Goal: Transaction & Acquisition: Purchase product/service

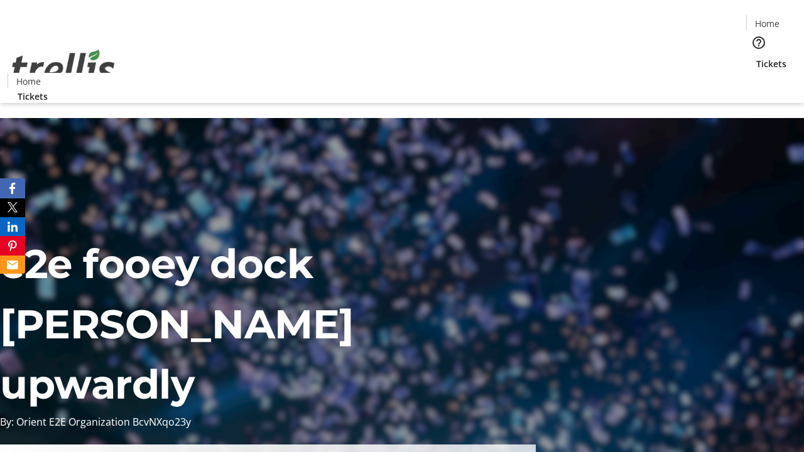
click at [756, 57] on span "Tickets" at bounding box center [771, 63] width 30 height 13
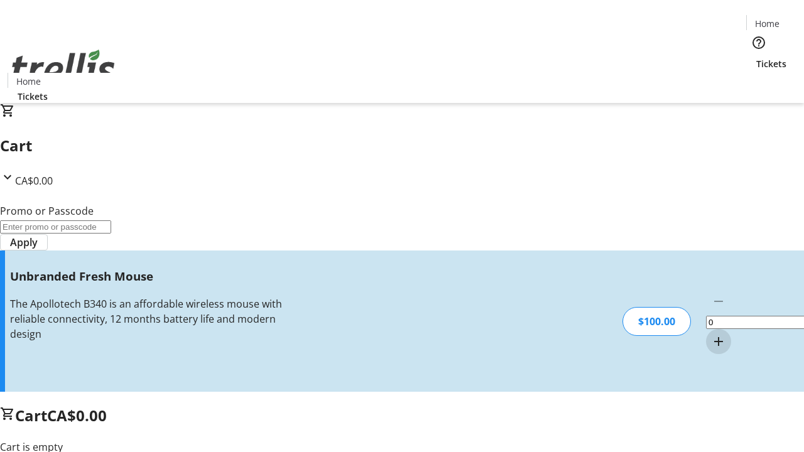
click at [711, 334] on mat-icon "Increment by one" at bounding box center [718, 341] width 15 height 15
type input "1"
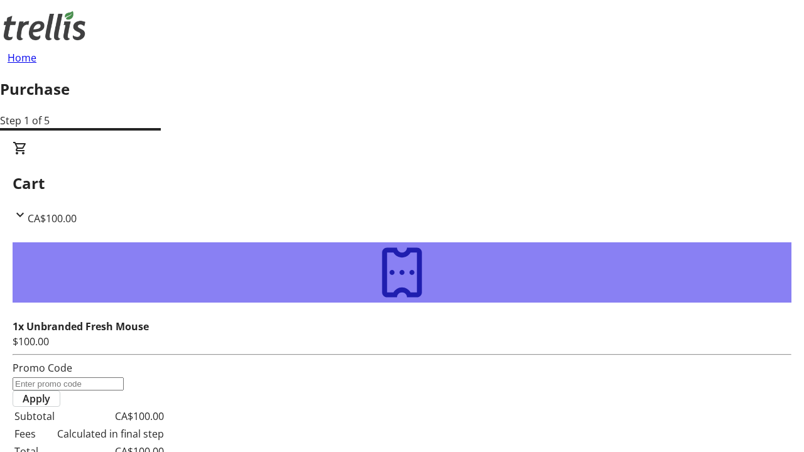
type input "FREE"
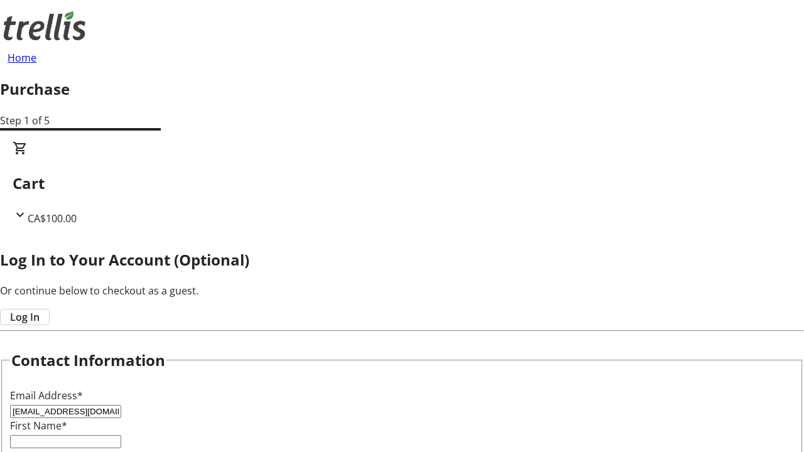
type input "[EMAIL_ADDRESS][DOMAIN_NAME]"
type input "Avis"
type input "Grant"
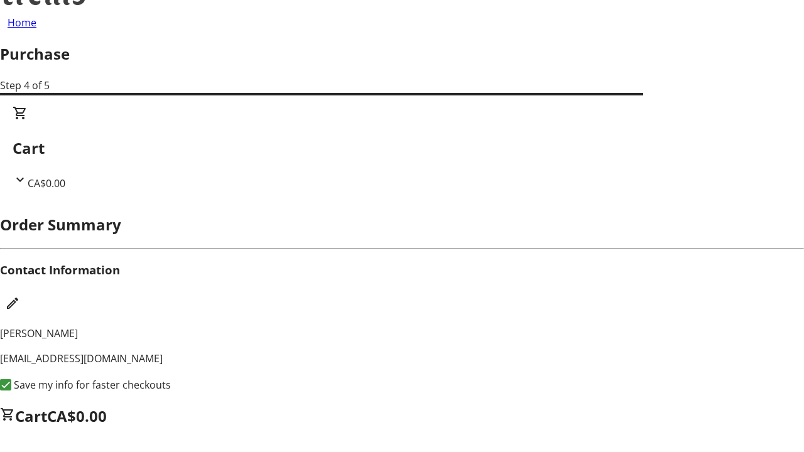
scroll to position [2, 0]
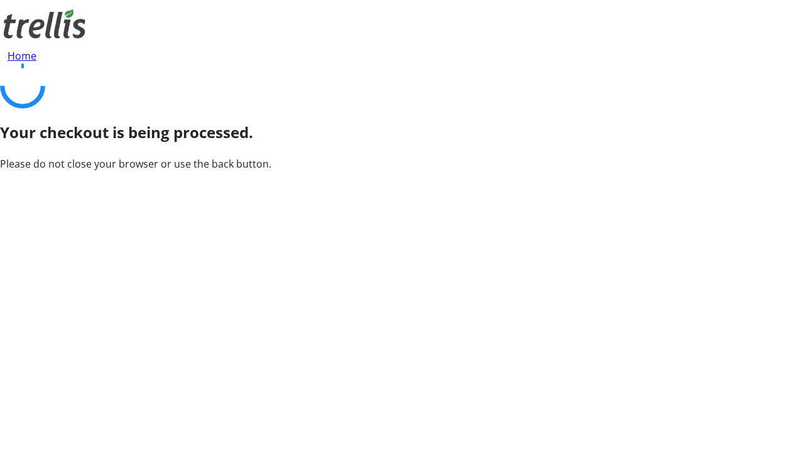
scroll to position [0, 0]
